Goal: Task Accomplishment & Management: Use online tool/utility

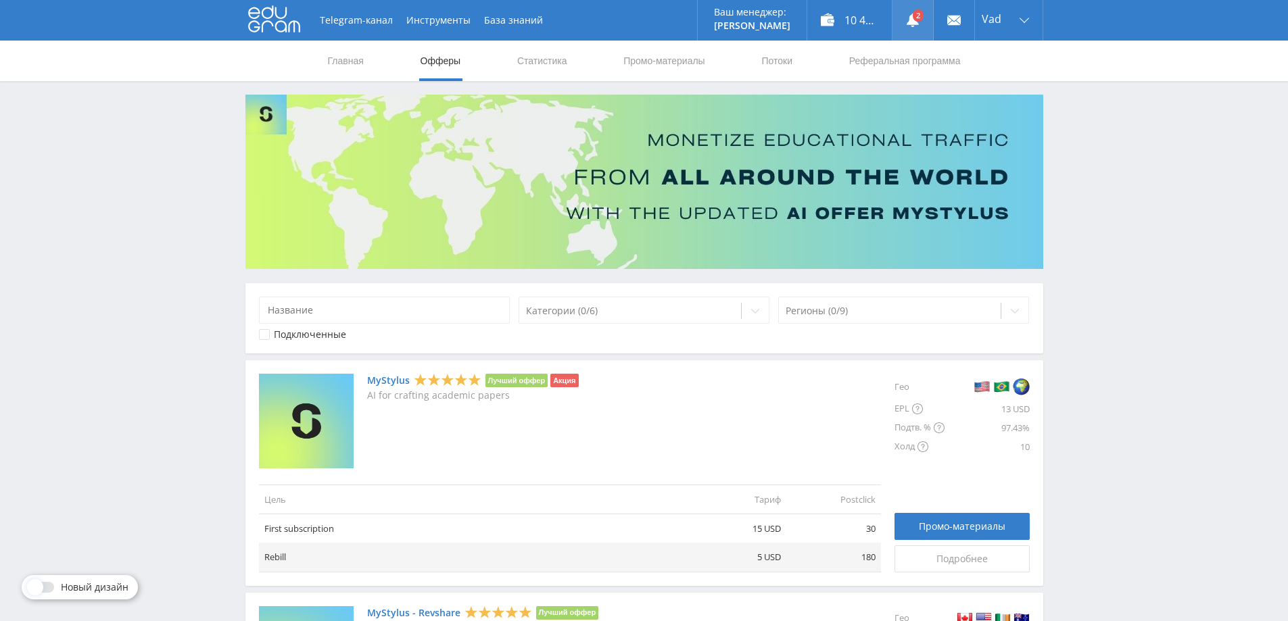
click at [911, 18] on use at bounding box center [913, 21] width 12 height 14
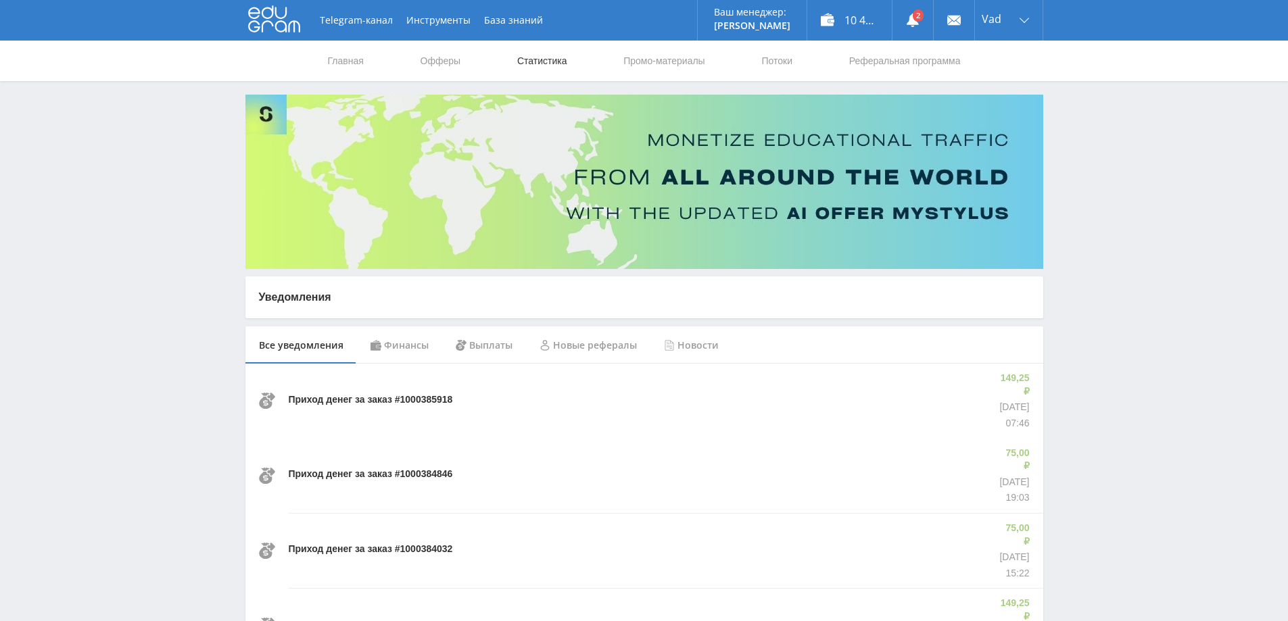
click at [545, 56] on link "Статистика" at bounding box center [542, 61] width 53 height 41
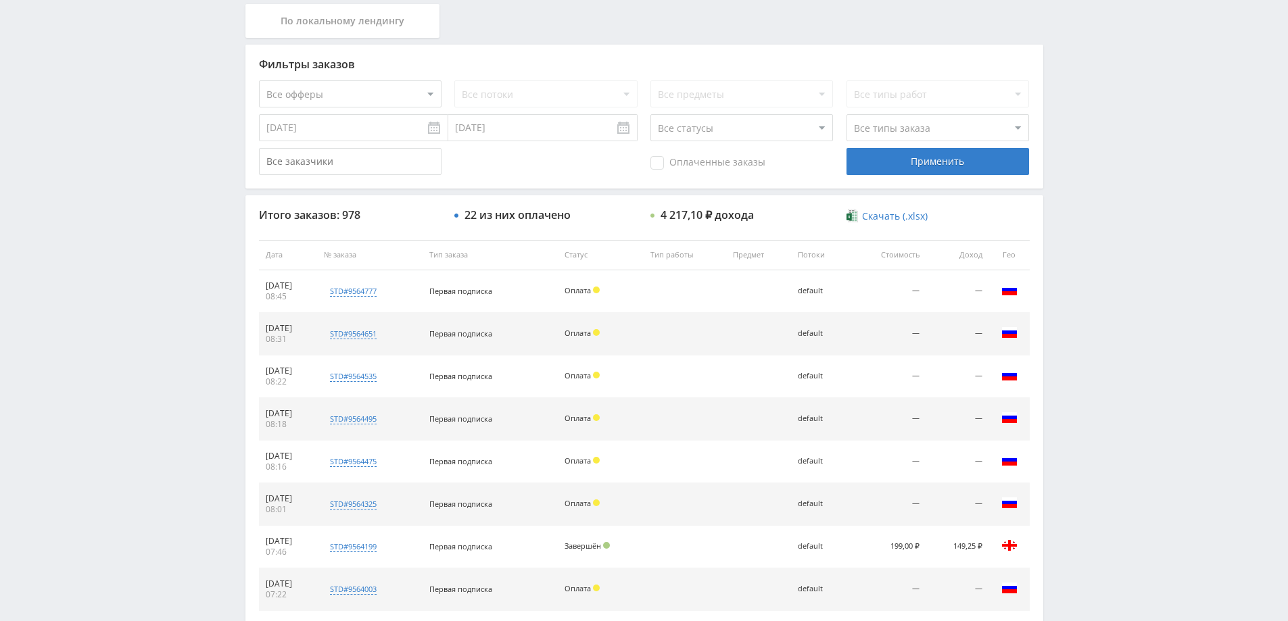
scroll to position [340, 0]
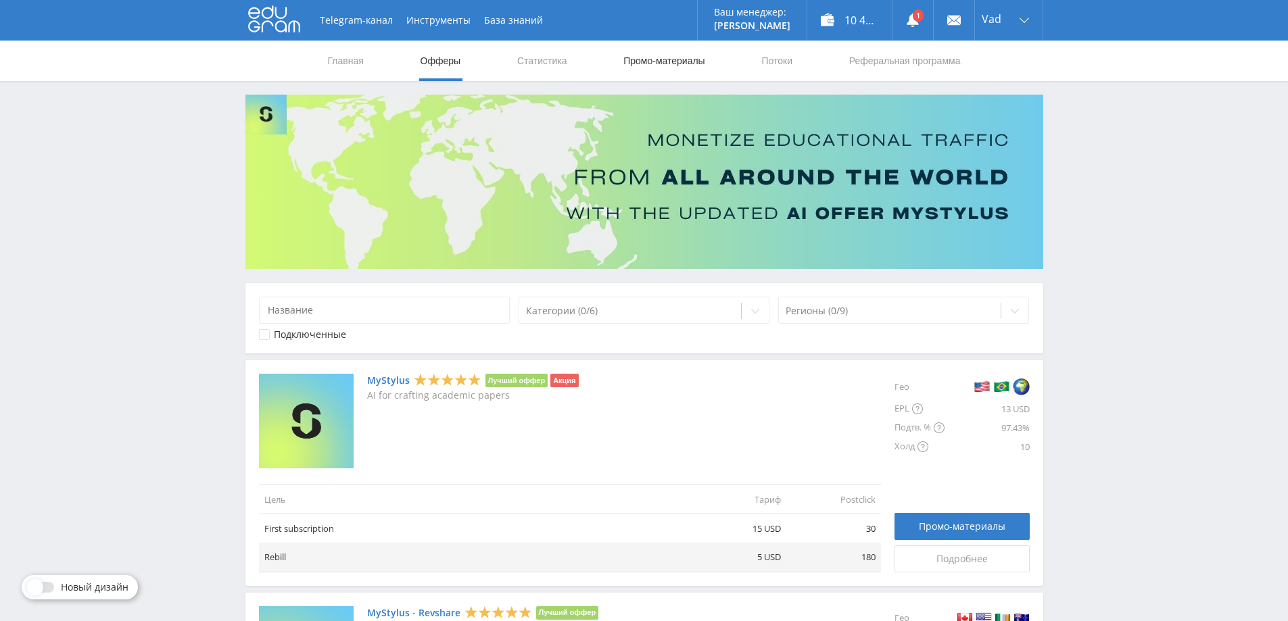
click at [679, 61] on link "Промо-материалы" at bounding box center [664, 61] width 84 height 41
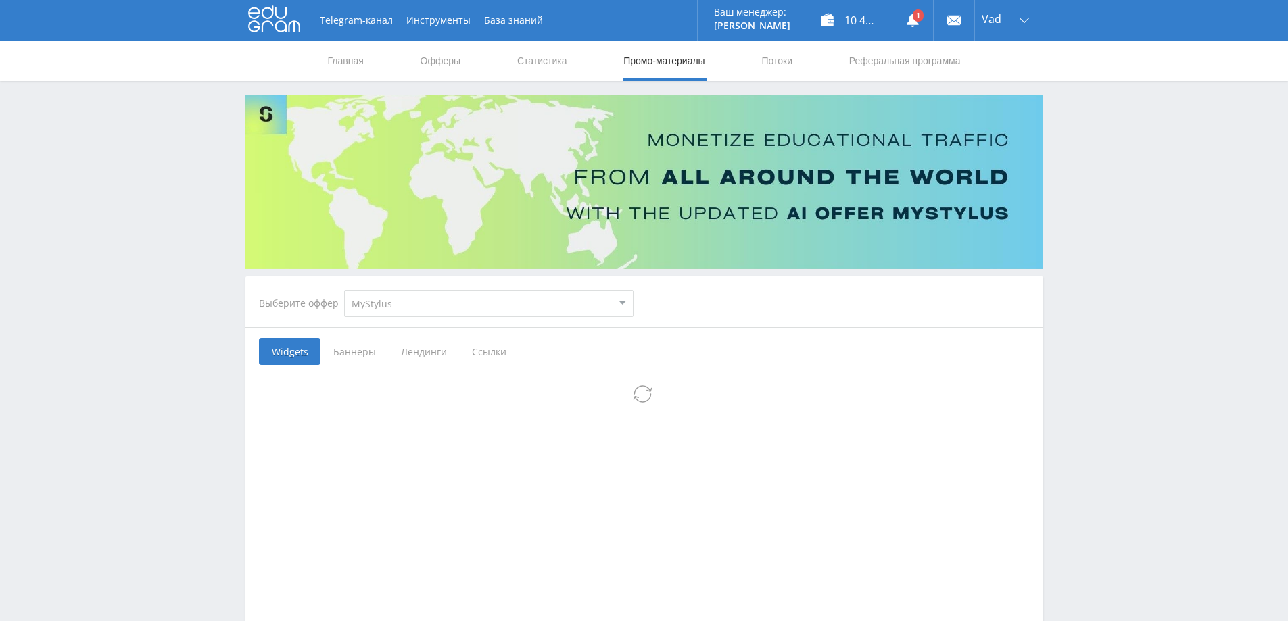
click at [459, 302] on select "MyStylus MyStylus - Revshare Кампус AI Studybay Автор24 Studybay Brazil Study A…" at bounding box center [488, 303] width 289 height 27
select select "376"
click at [344, 290] on select "MyStylus MyStylus - Revshare Кампус AI Studybay Автор24 Studybay Brazil Study A…" at bounding box center [488, 303] width 289 height 27
select select "376"
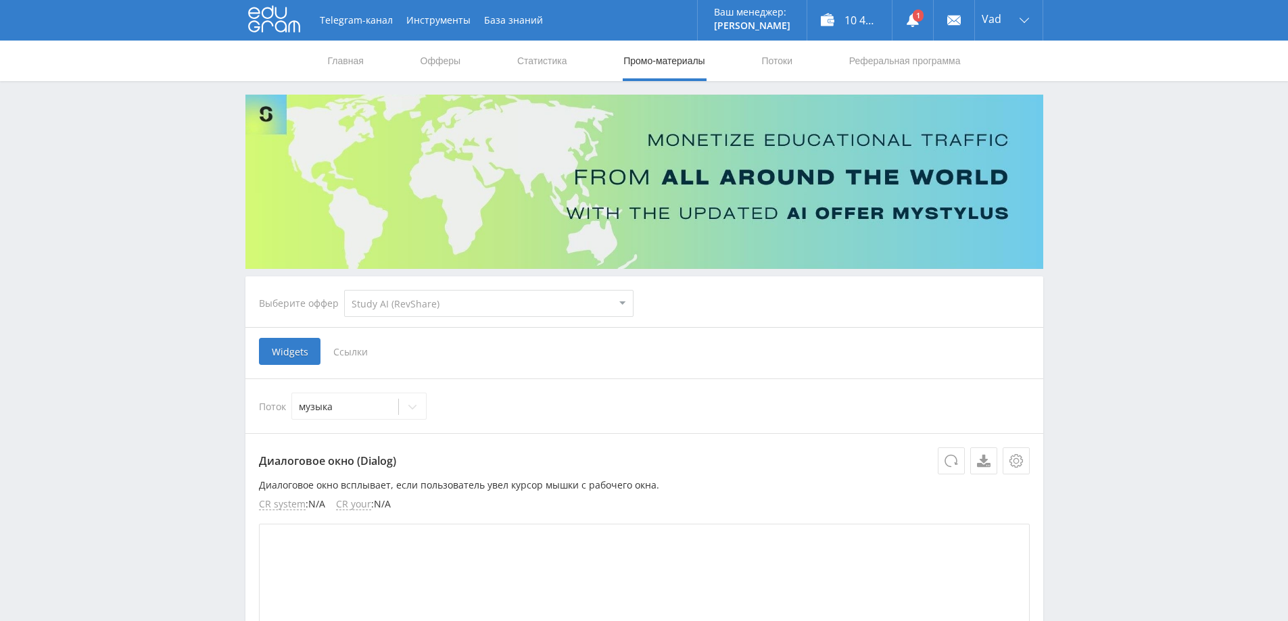
click at [358, 352] on span "Ссылки" at bounding box center [350, 351] width 60 height 27
click at [0, 0] on input "Ссылки" at bounding box center [0, 0] width 0 height 0
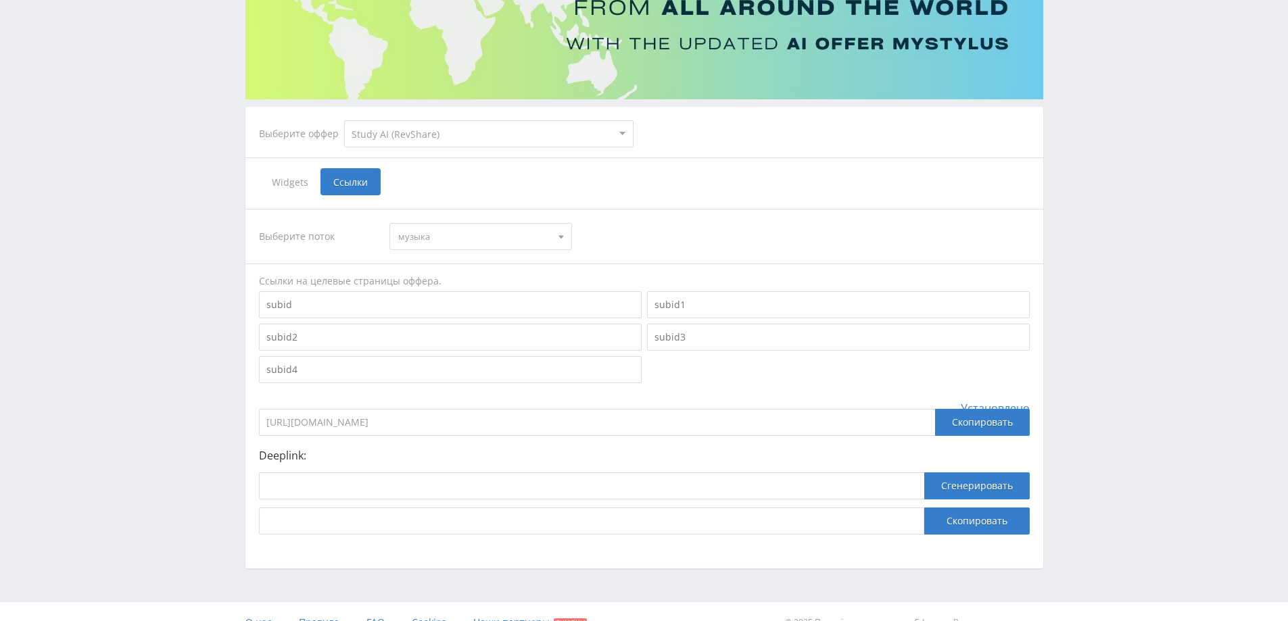
scroll to position [191, 0]
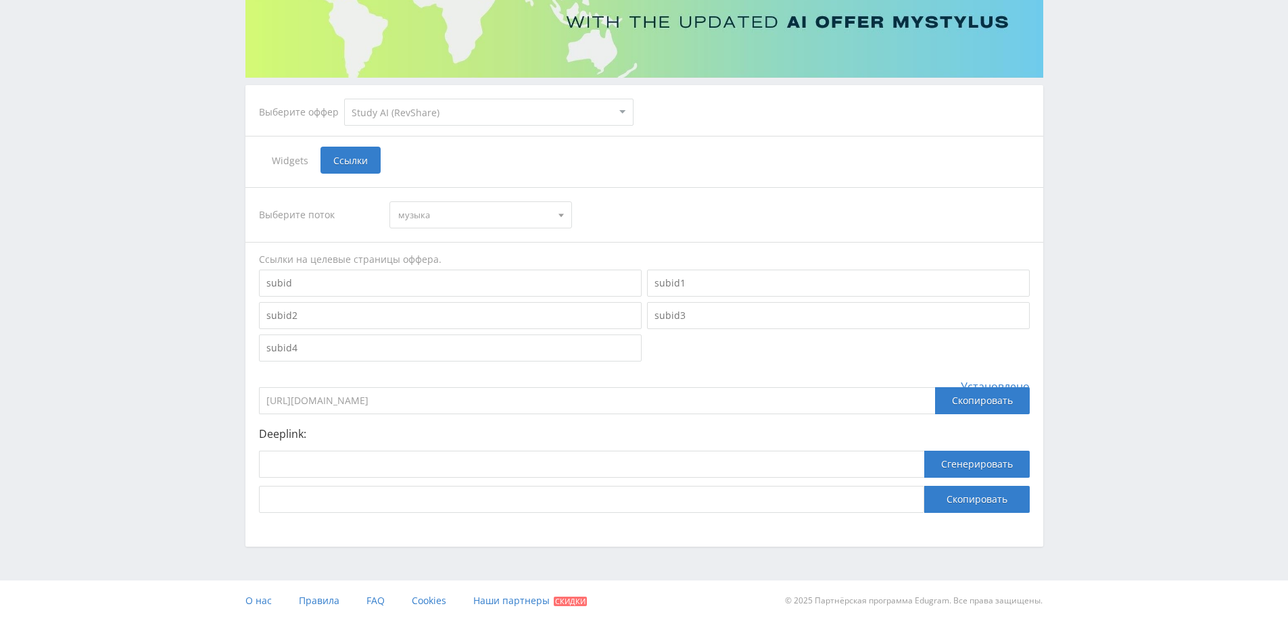
click at [472, 222] on span "музыка" at bounding box center [474, 215] width 153 height 26
click at [429, 274] on button "default" at bounding box center [480, 277] width 181 height 19
drag, startPoint x: 514, startPoint y: 393, endPoint x: 130, endPoint y: 397, distance: 384.0
click at [134, 397] on div "Telegram-канал Инструменты База знаний Ваш менеджер: Alex Alex Online @edugram_…" at bounding box center [644, 215] width 1288 height 813
click at [348, 464] on input at bounding box center [591, 464] width 665 height 27
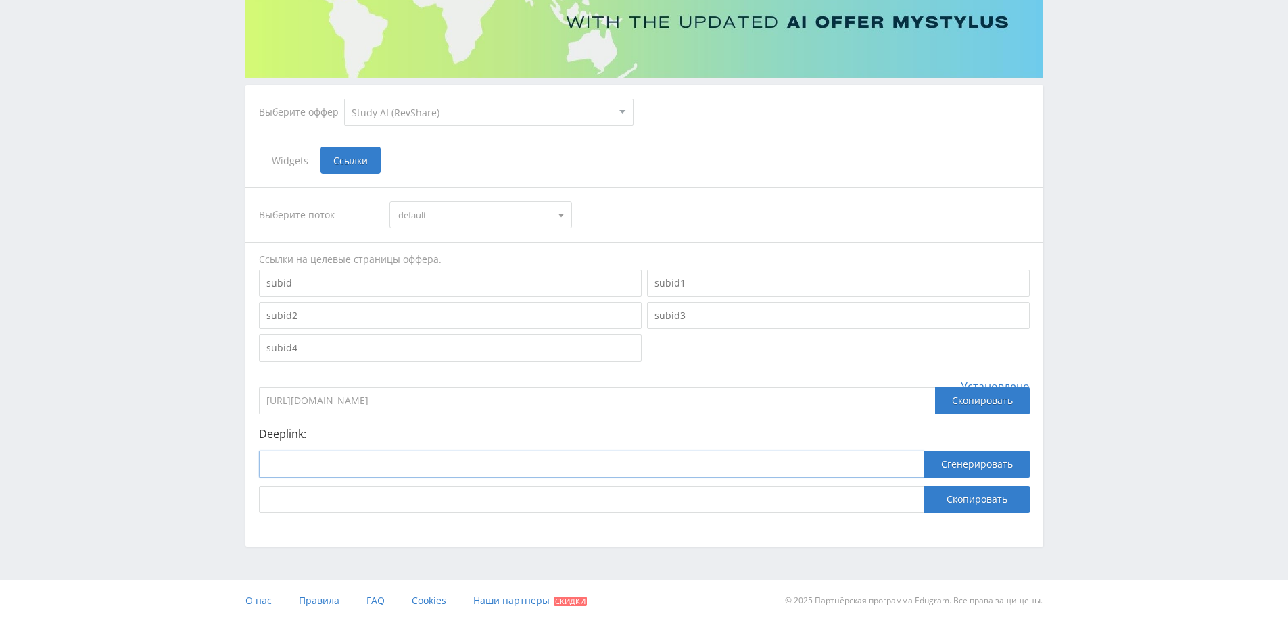
paste input "https://study24.ai/chat/google_image"
type input "https://study24.ai/chat/google_image"
click at [984, 463] on button "Сгенерировать" at bounding box center [976, 464] width 105 height 27
click at [973, 499] on button "Скопировать" at bounding box center [976, 499] width 105 height 27
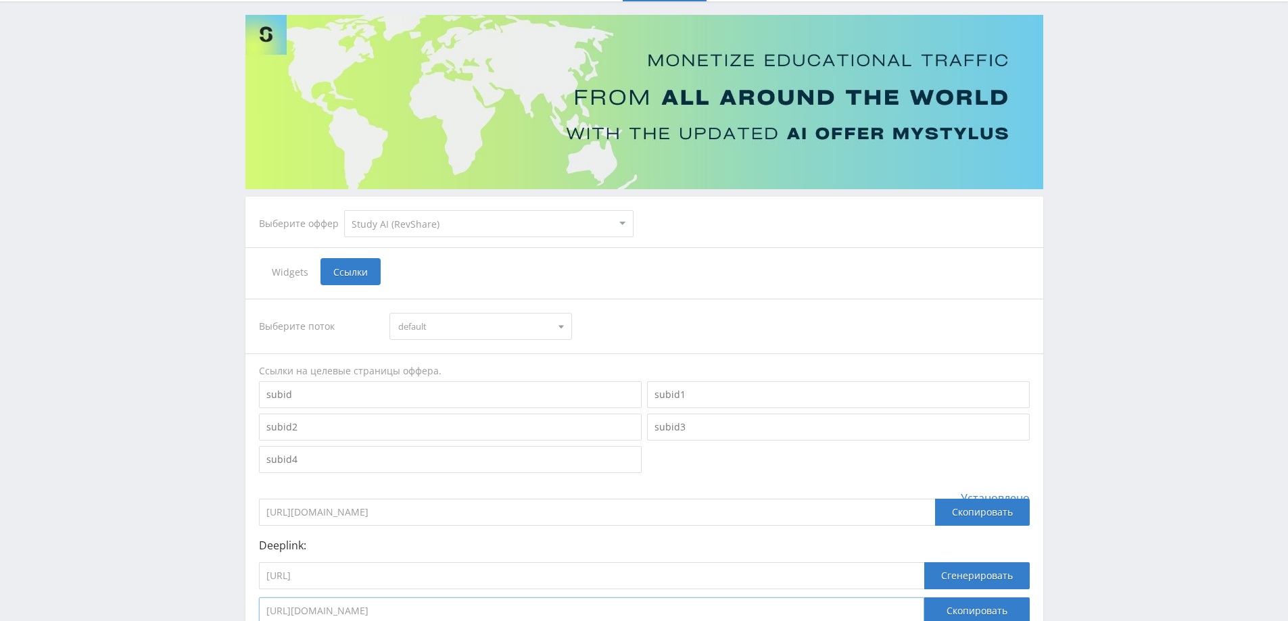
scroll to position [0, 0]
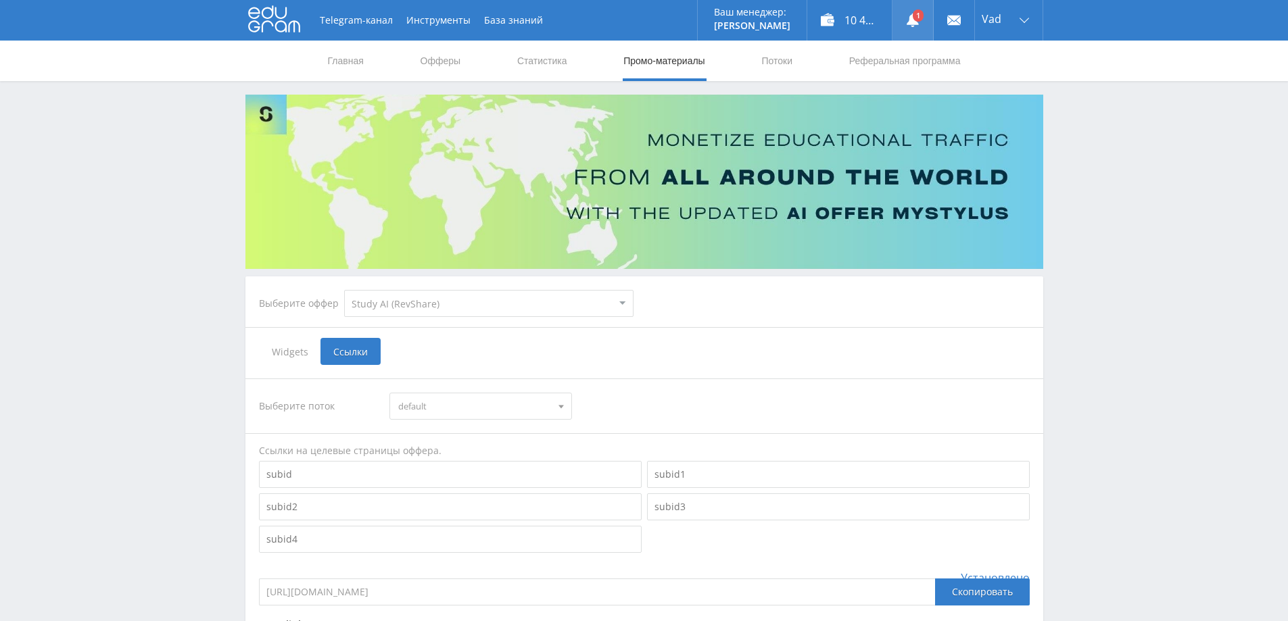
click at [917, 21] on link at bounding box center [912, 20] width 41 height 41
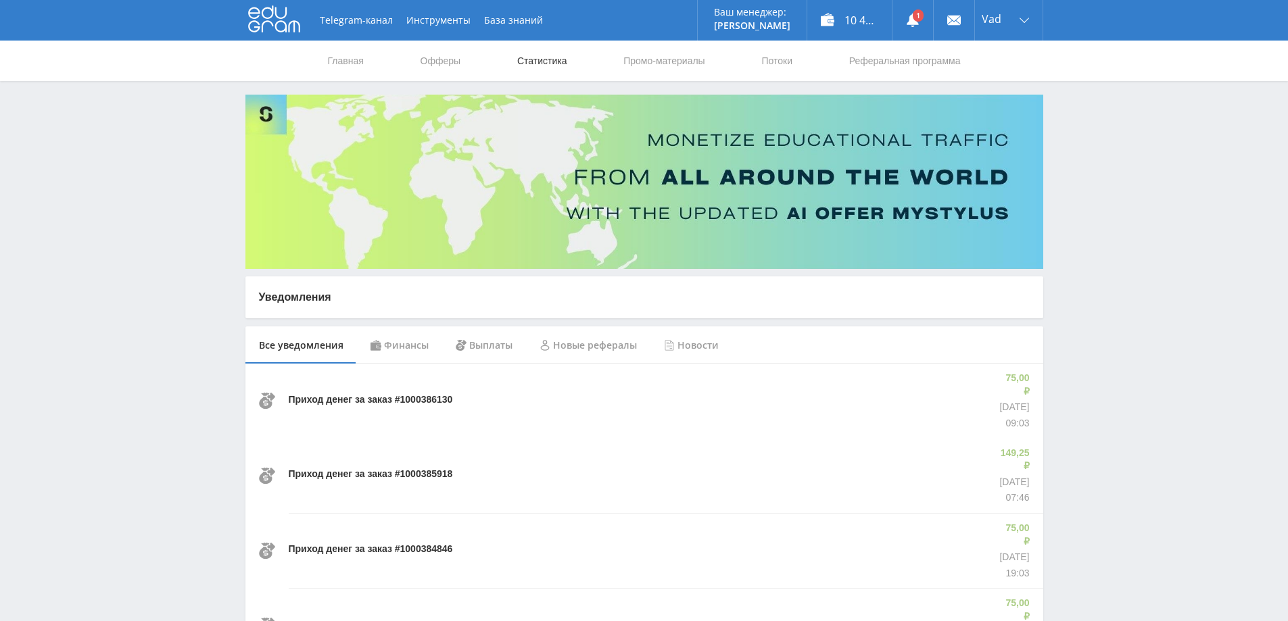
click at [555, 63] on link "Статистика" at bounding box center [542, 61] width 53 height 41
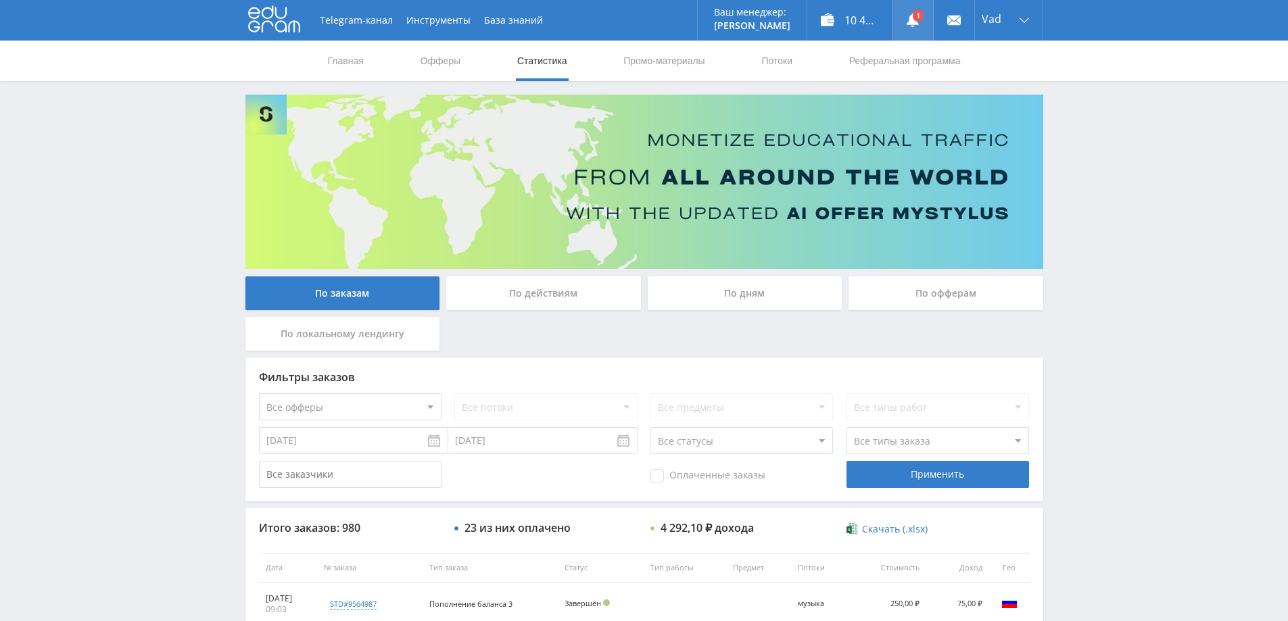
click at [915, 20] on link at bounding box center [912, 20] width 41 height 41
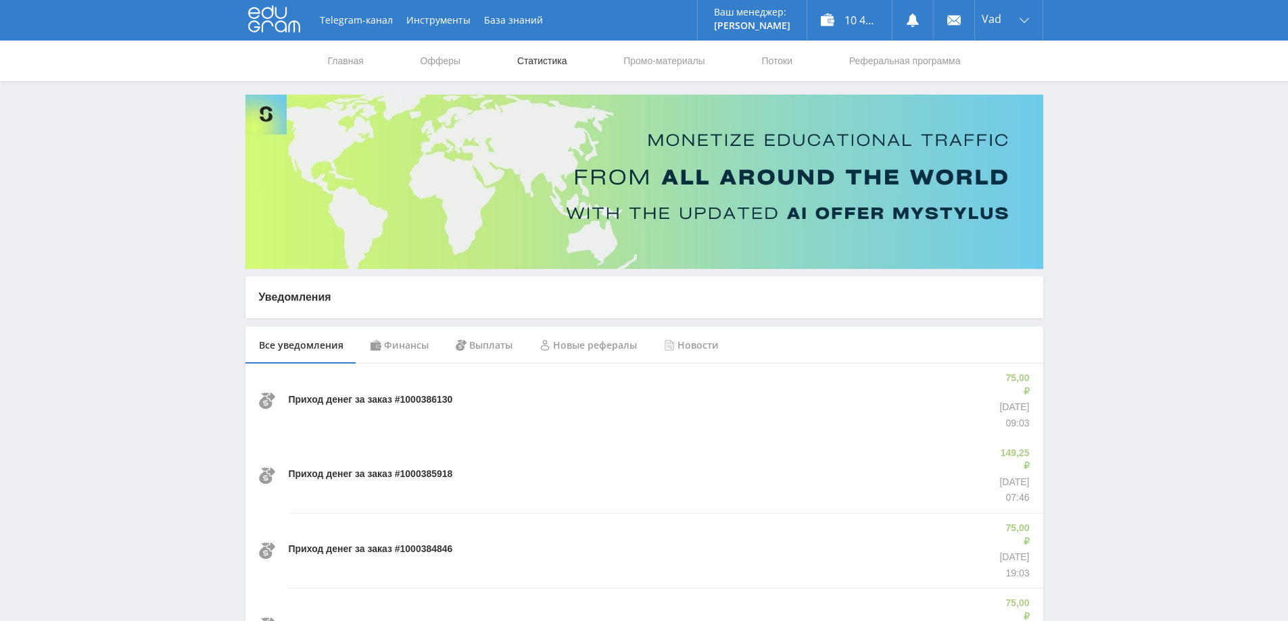
click at [546, 63] on link "Статистика" at bounding box center [542, 61] width 53 height 41
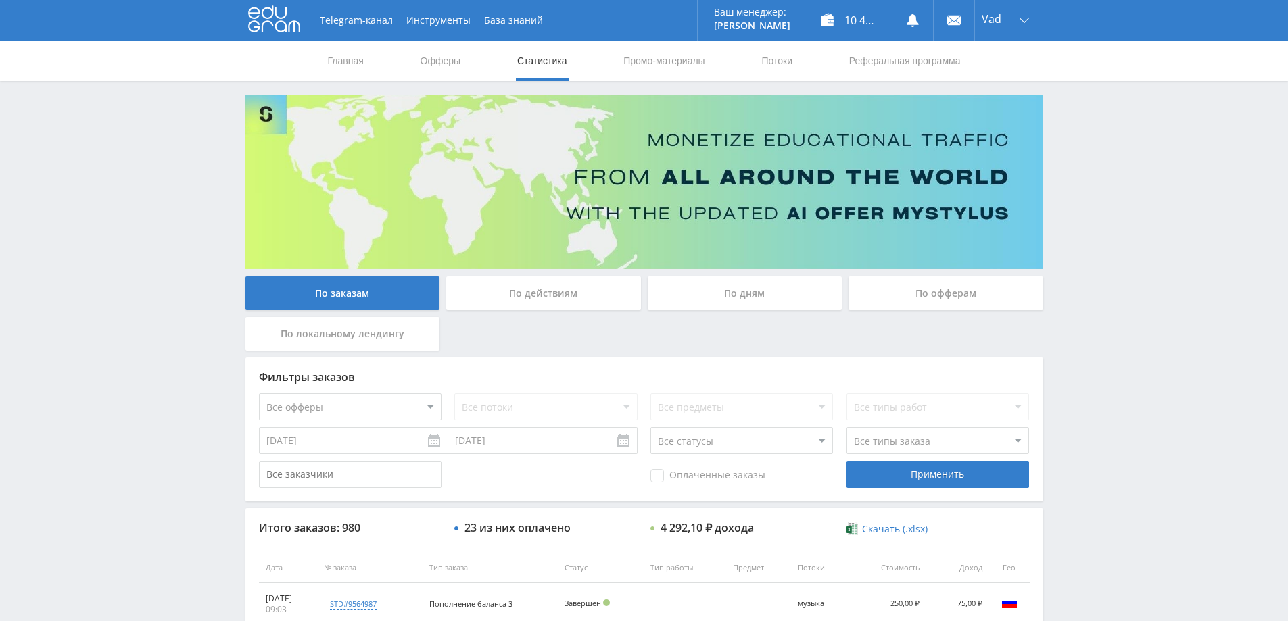
click at [754, 296] on div "По дням" at bounding box center [745, 293] width 195 height 34
click at [0, 0] on input "По дням" at bounding box center [0, 0] width 0 height 0
